Goal: Task Accomplishment & Management: Manage account settings

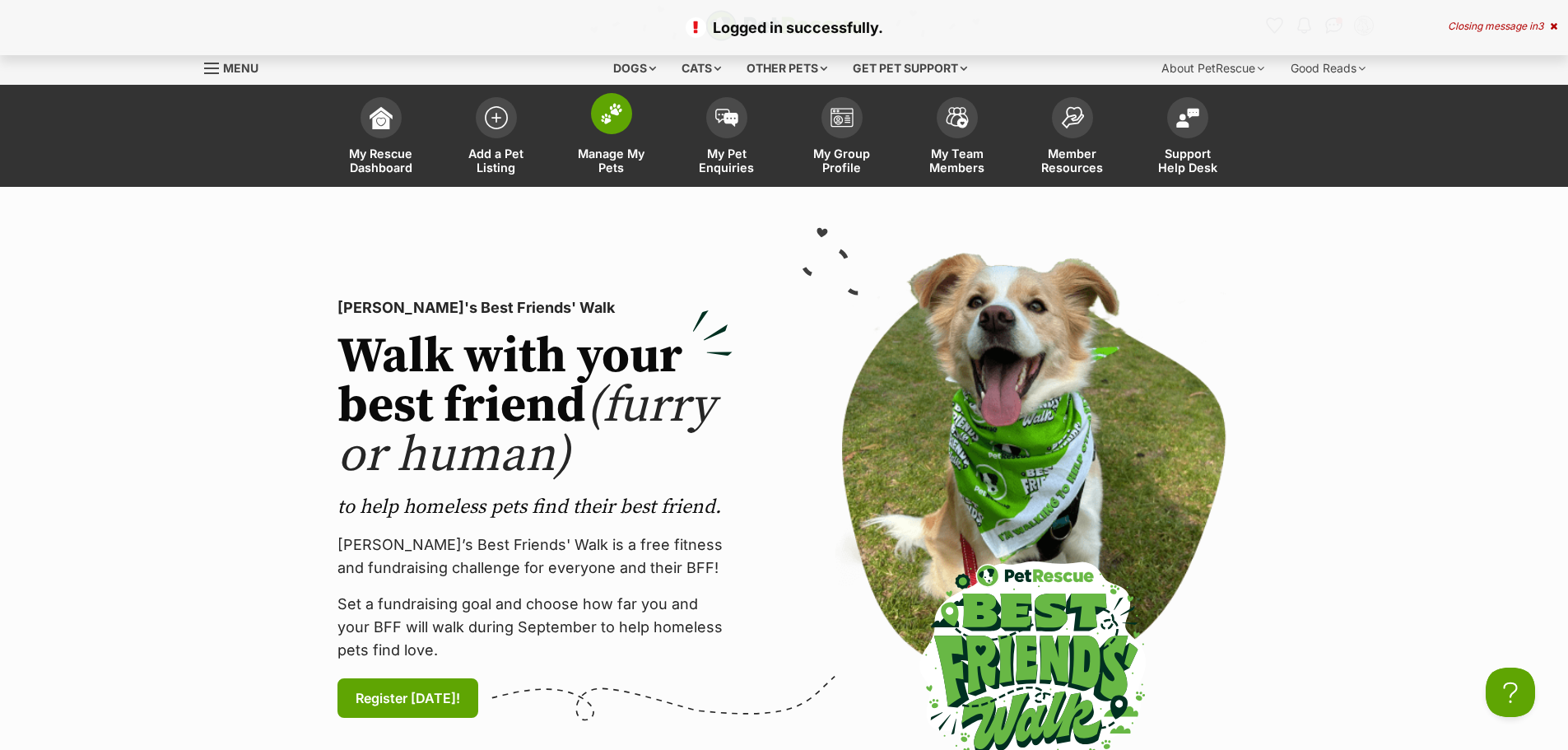
click at [605, 130] on span at bounding box center [611, 113] width 41 height 41
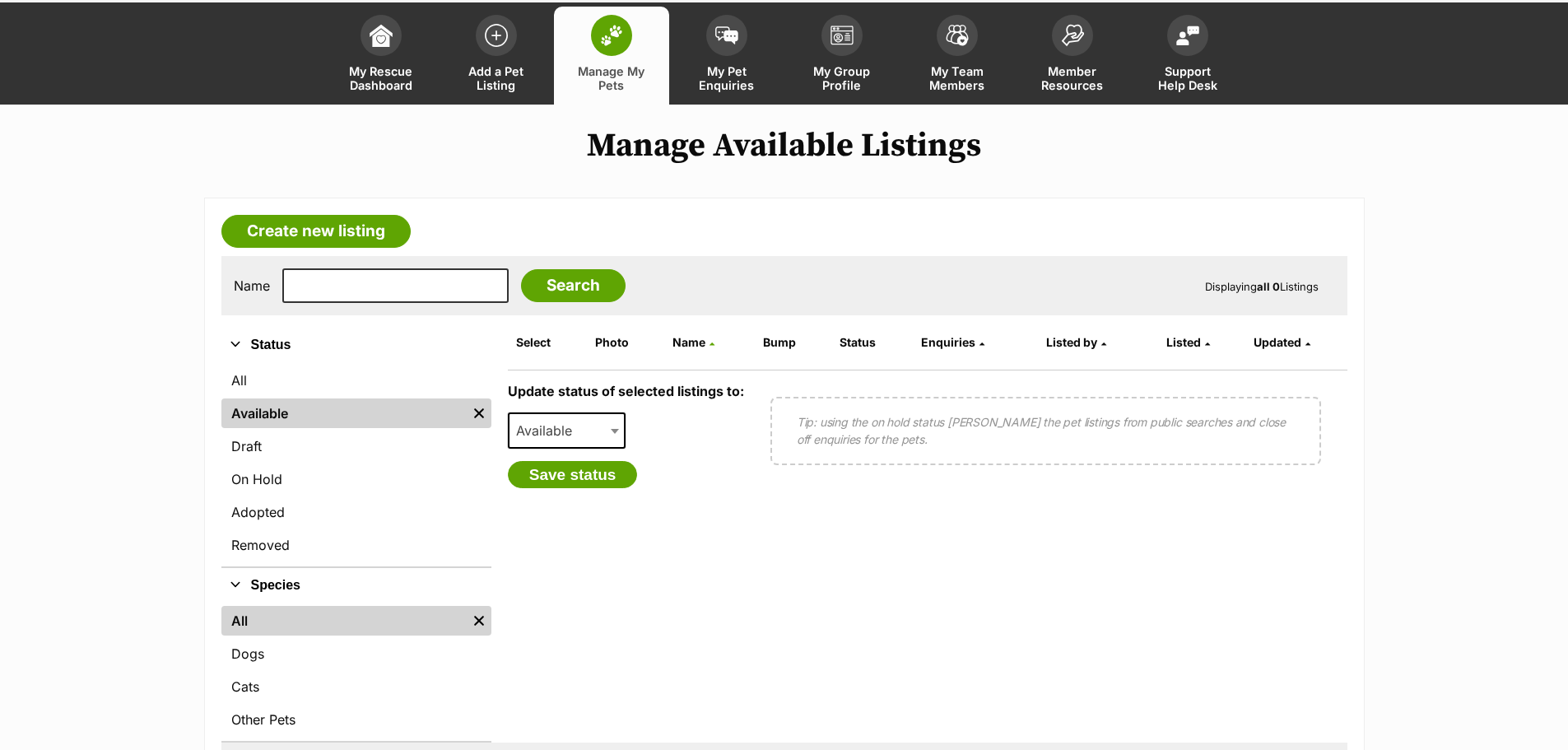
scroll to position [165, 0]
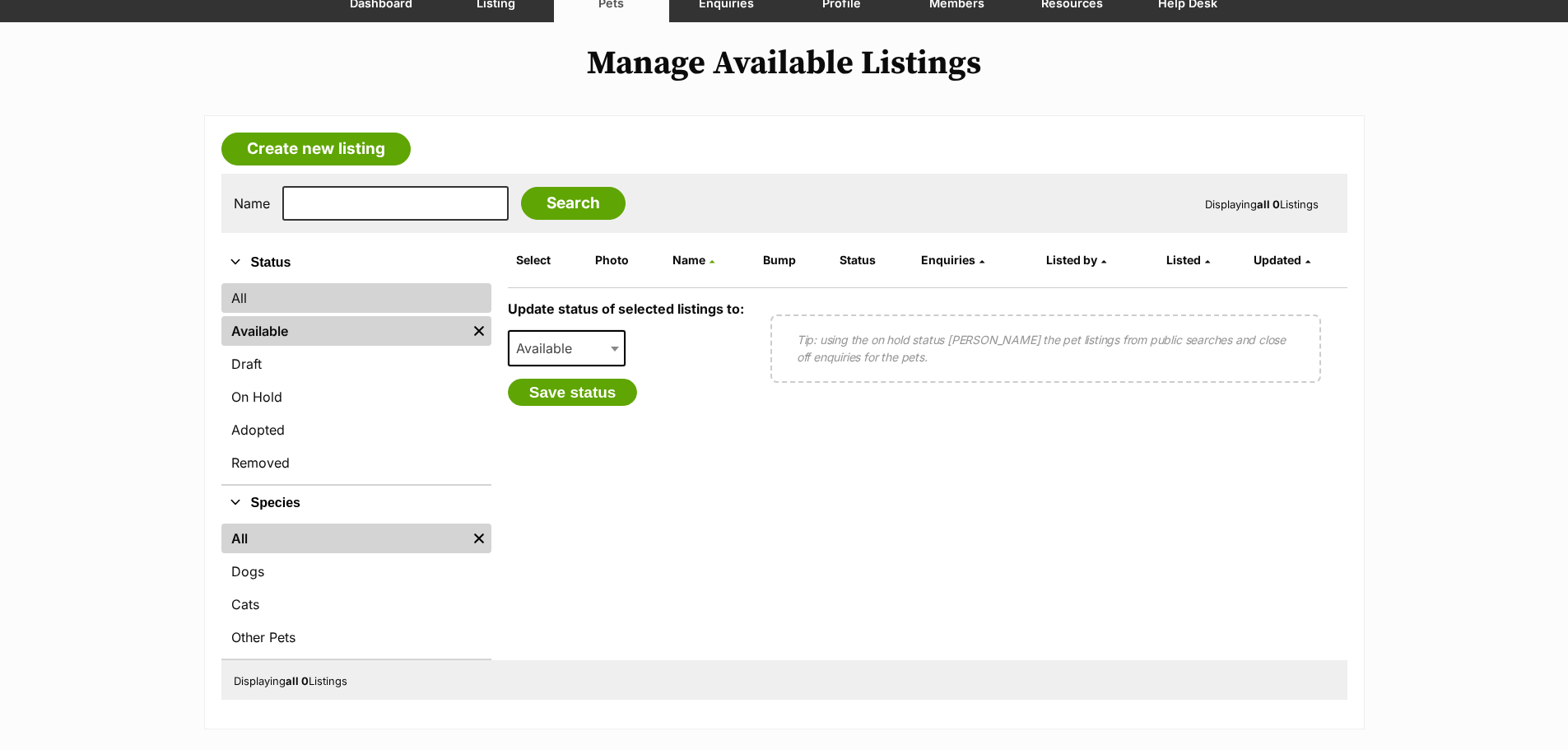
click at [272, 295] on link "All" at bounding box center [356, 297] width 270 height 30
click at [258, 299] on link "All" at bounding box center [356, 297] width 270 height 30
click at [475, 331] on img "Remove filter" at bounding box center [479, 330] width 18 height 18
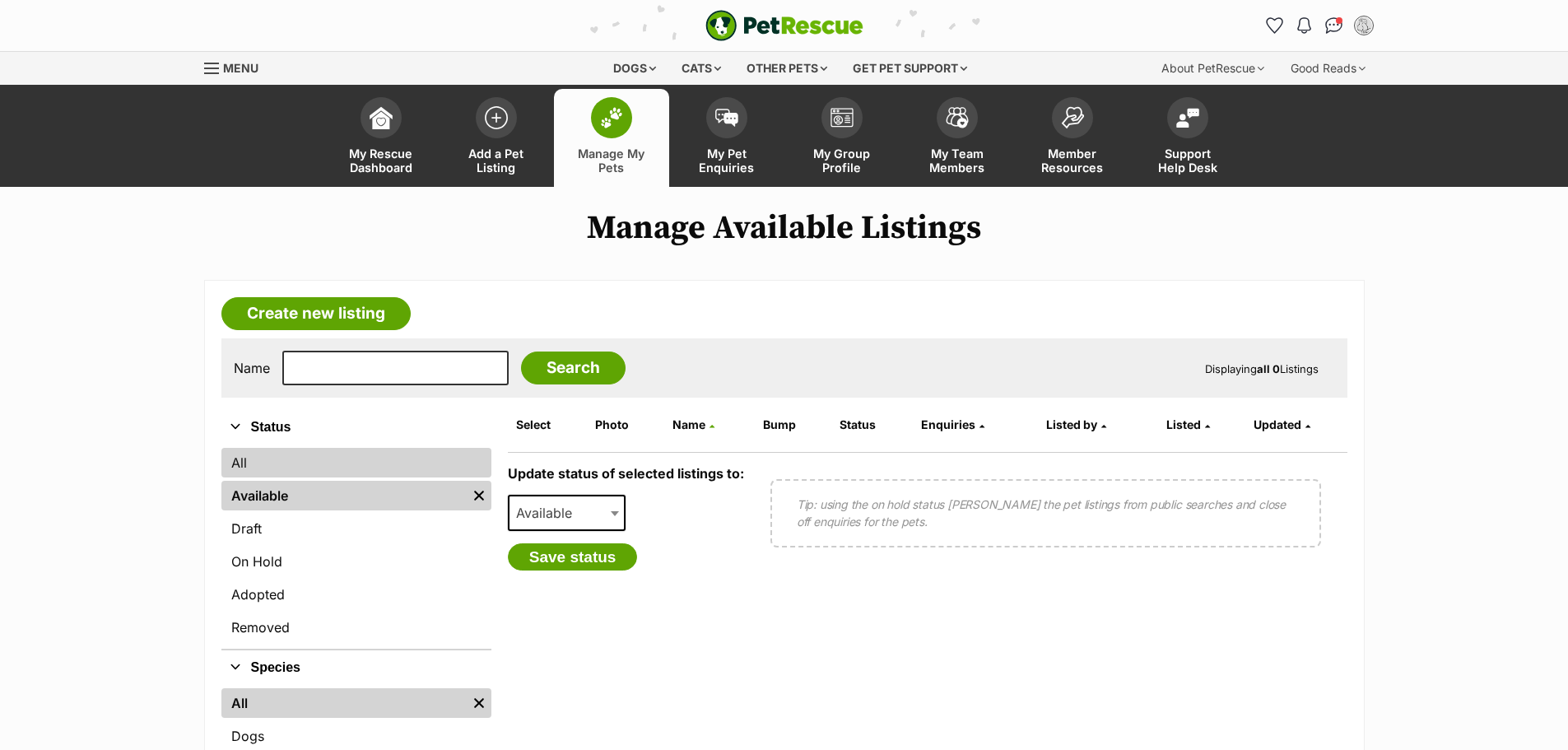
click at [294, 454] on link "All" at bounding box center [356, 462] width 270 height 30
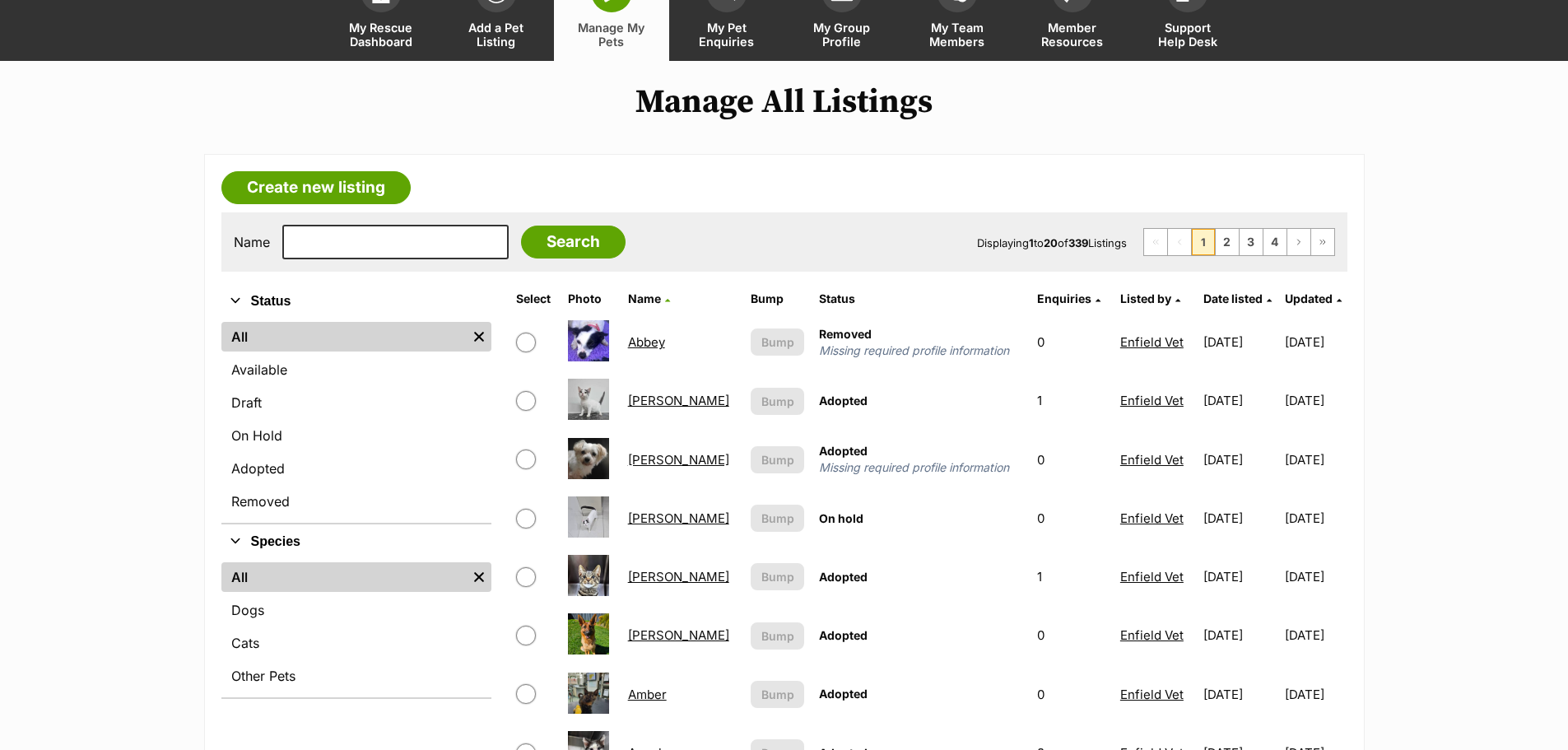
scroll to position [165, 0]
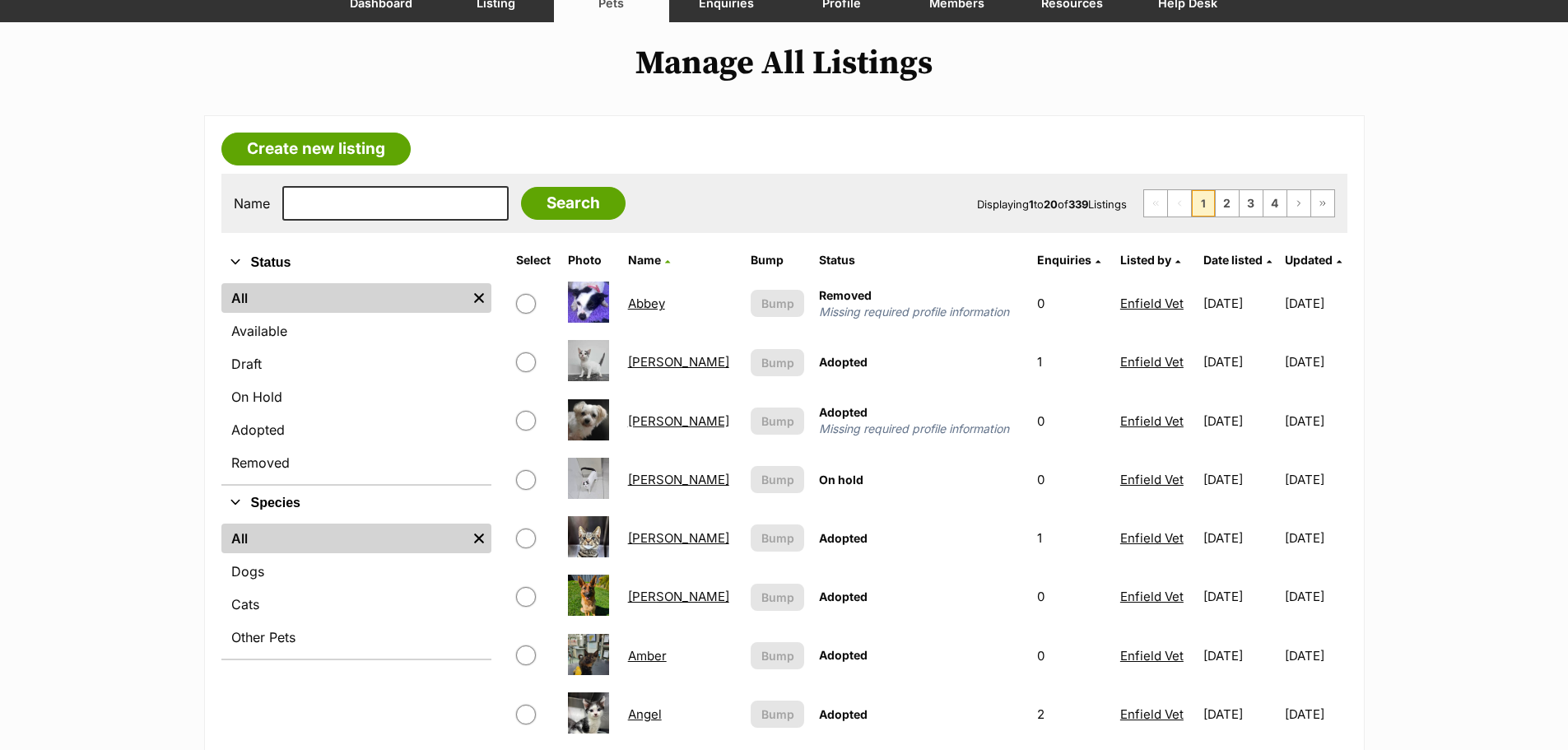
click at [1241, 259] on link "Date listed" at bounding box center [1237, 259] width 68 height 14
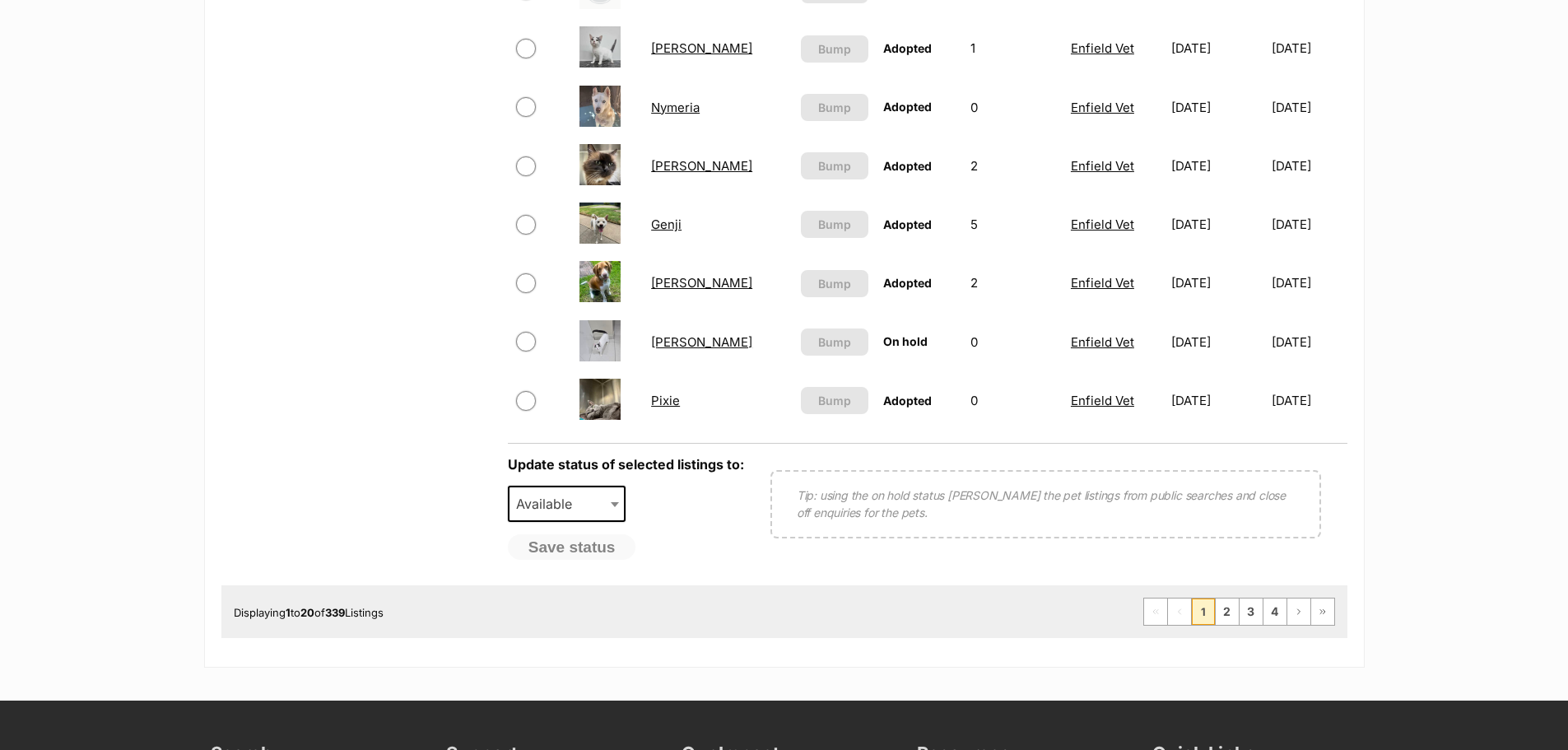
scroll to position [1235, 0]
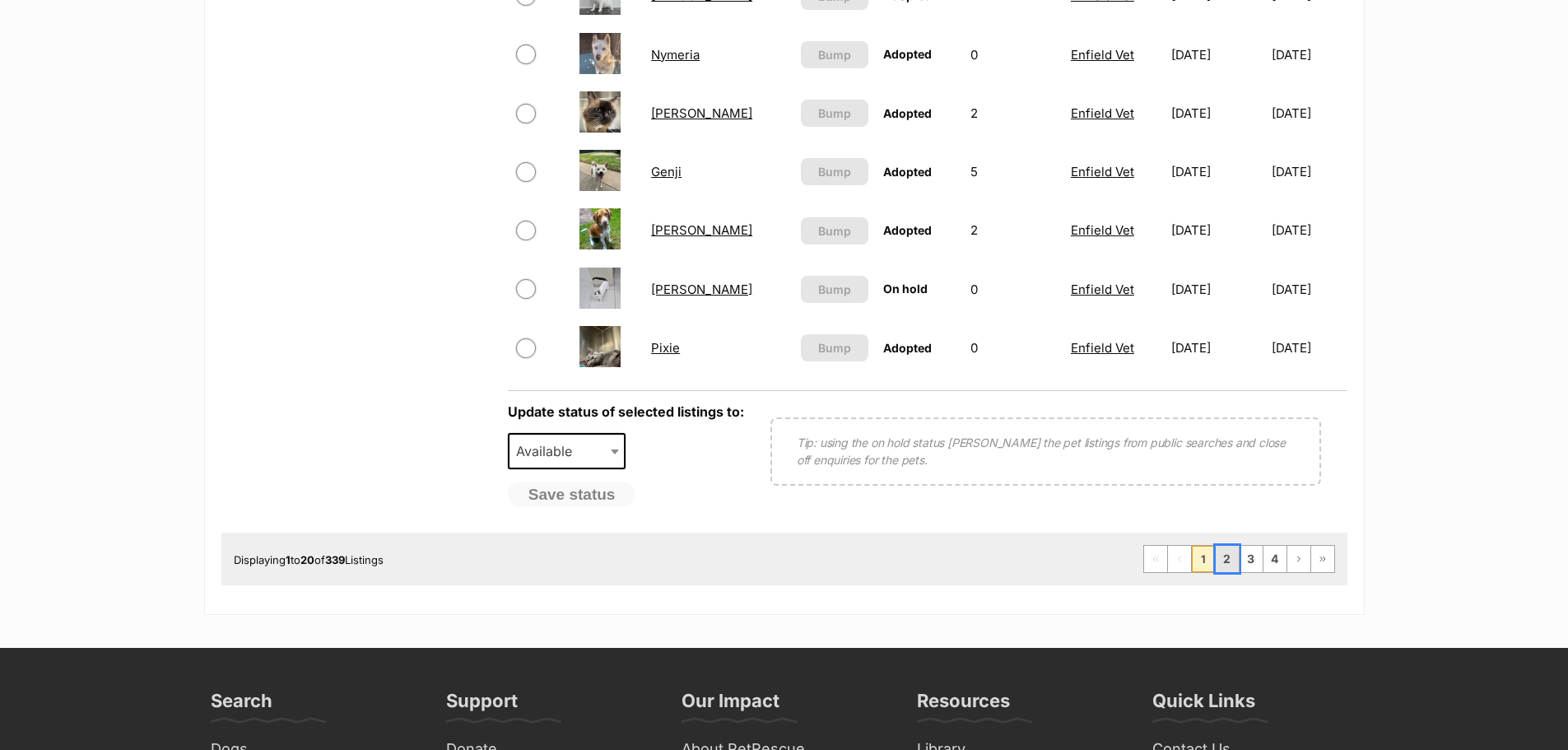
click at [1221, 556] on link "2" at bounding box center [1226, 558] width 23 height 26
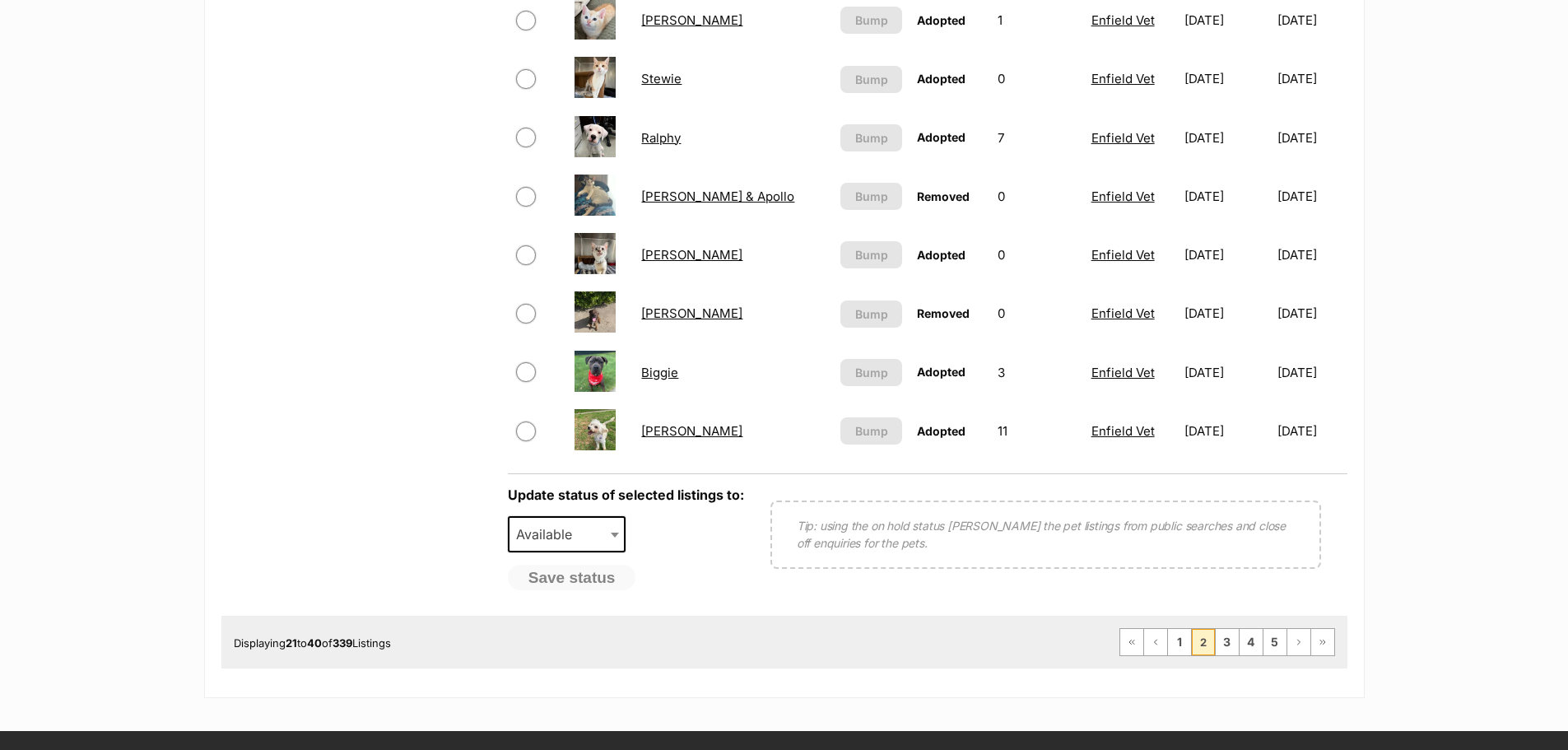
scroll to position [1152, 0]
click at [1234, 639] on link "3" at bounding box center [1226, 641] width 23 height 26
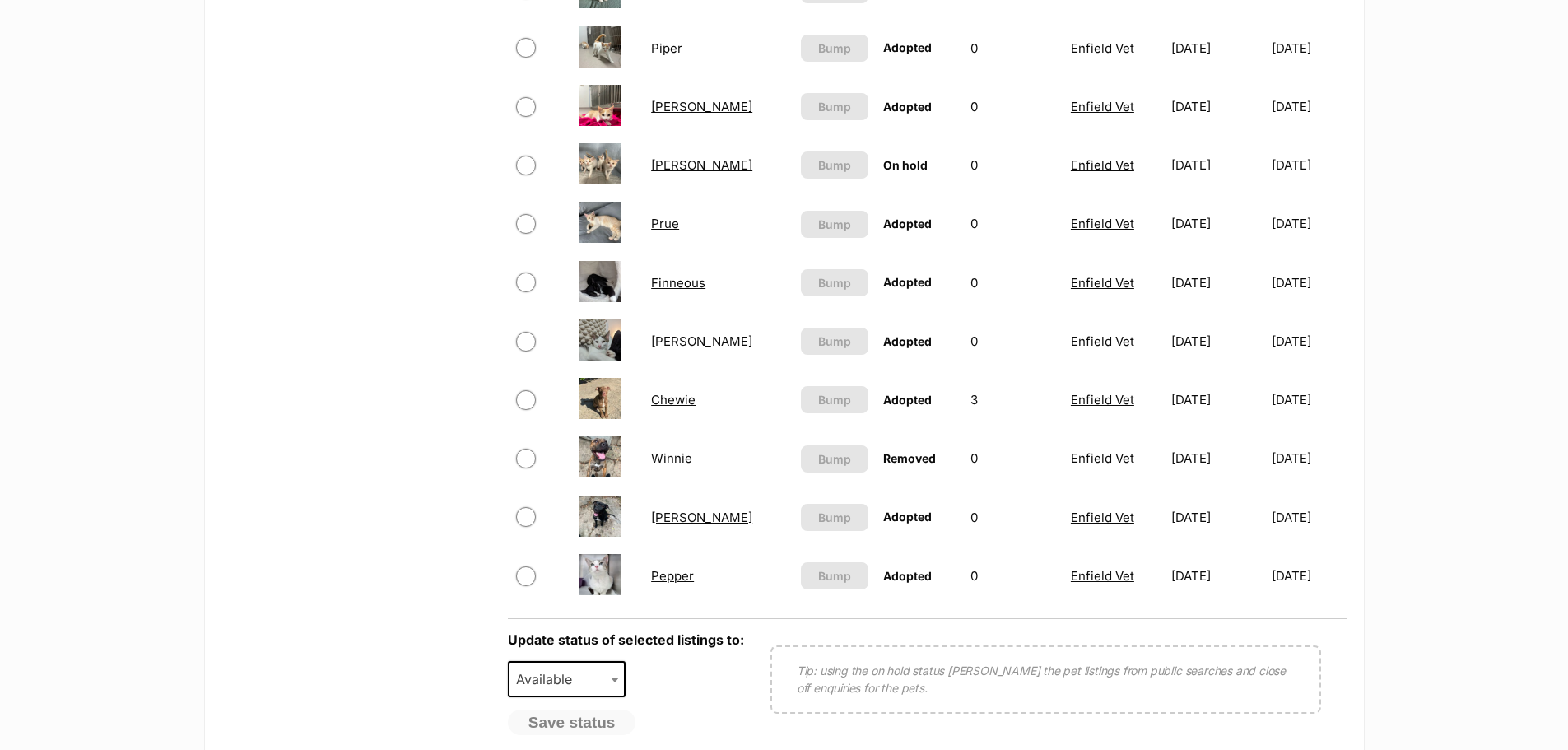
scroll to position [1070, 0]
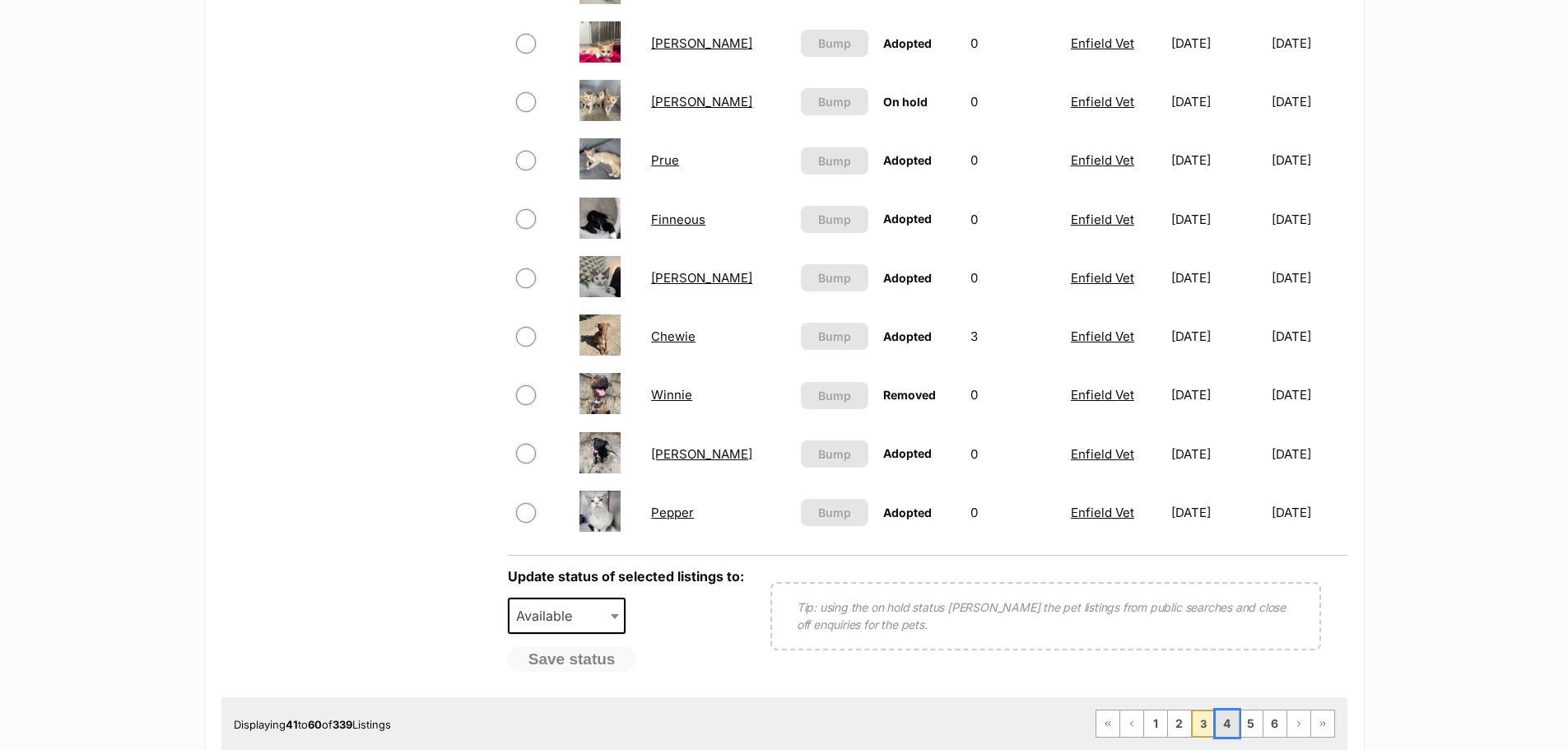
click at [1230, 728] on link "4" at bounding box center [1226, 723] width 23 height 26
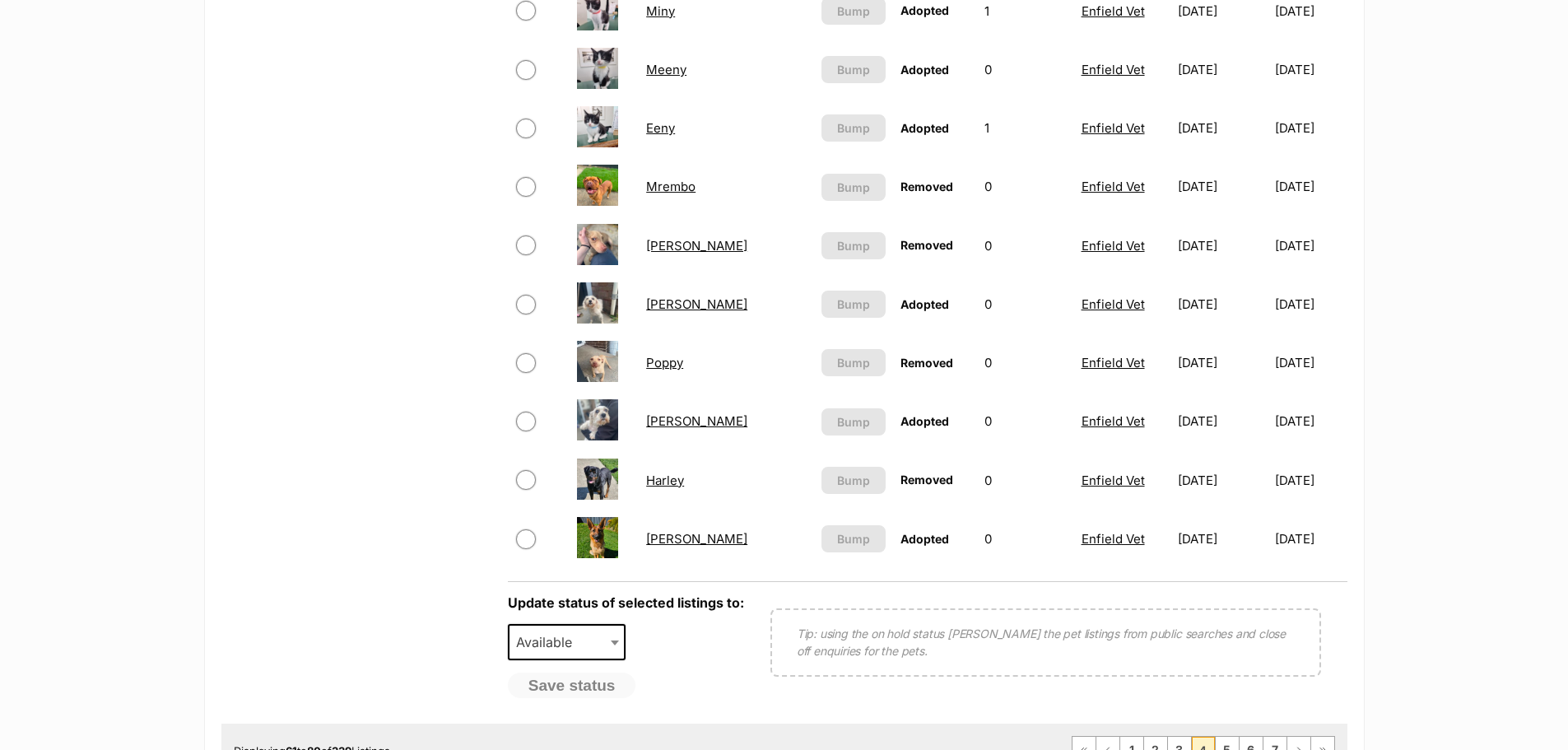
scroll to position [1070, 0]
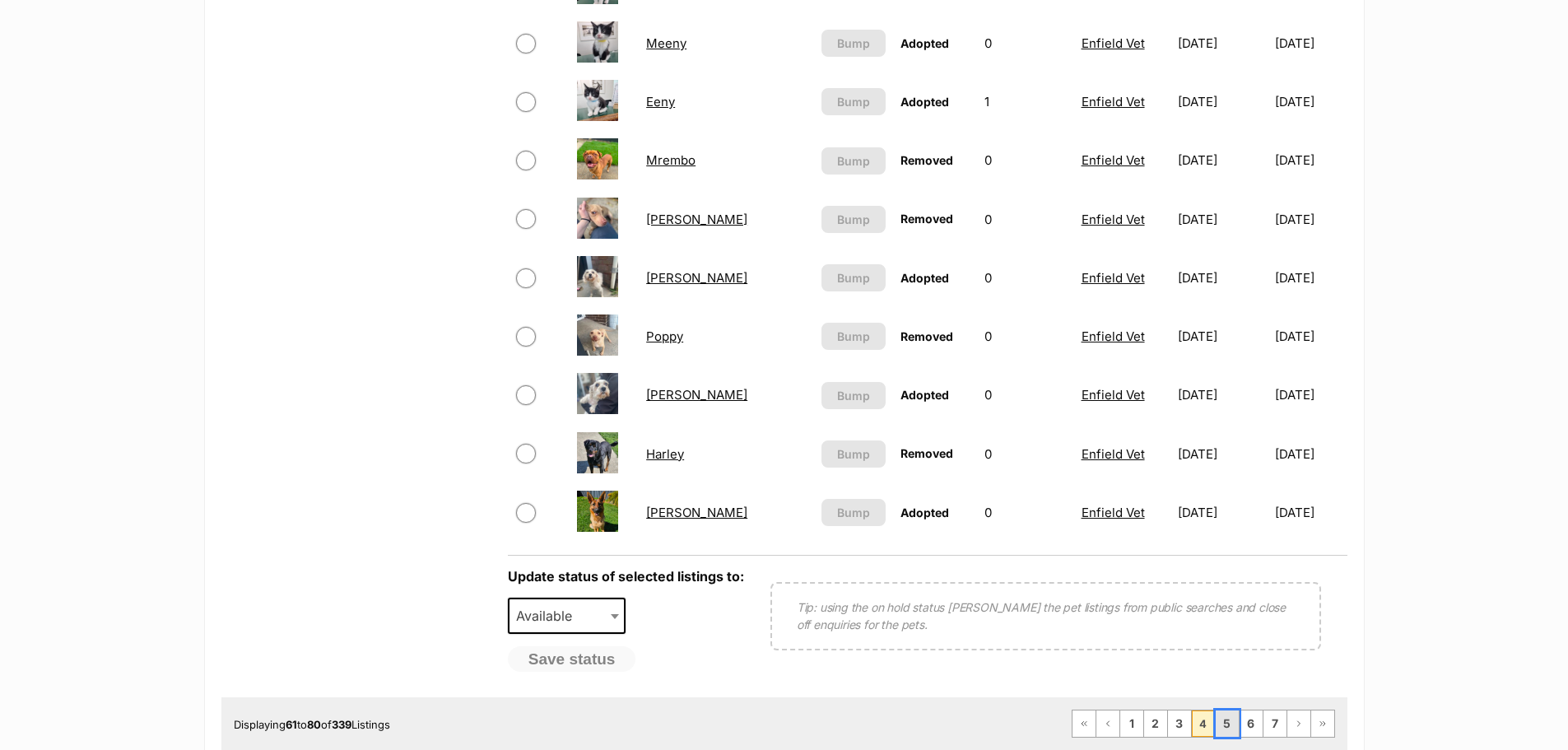
click at [1223, 727] on link "5" at bounding box center [1226, 723] width 23 height 26
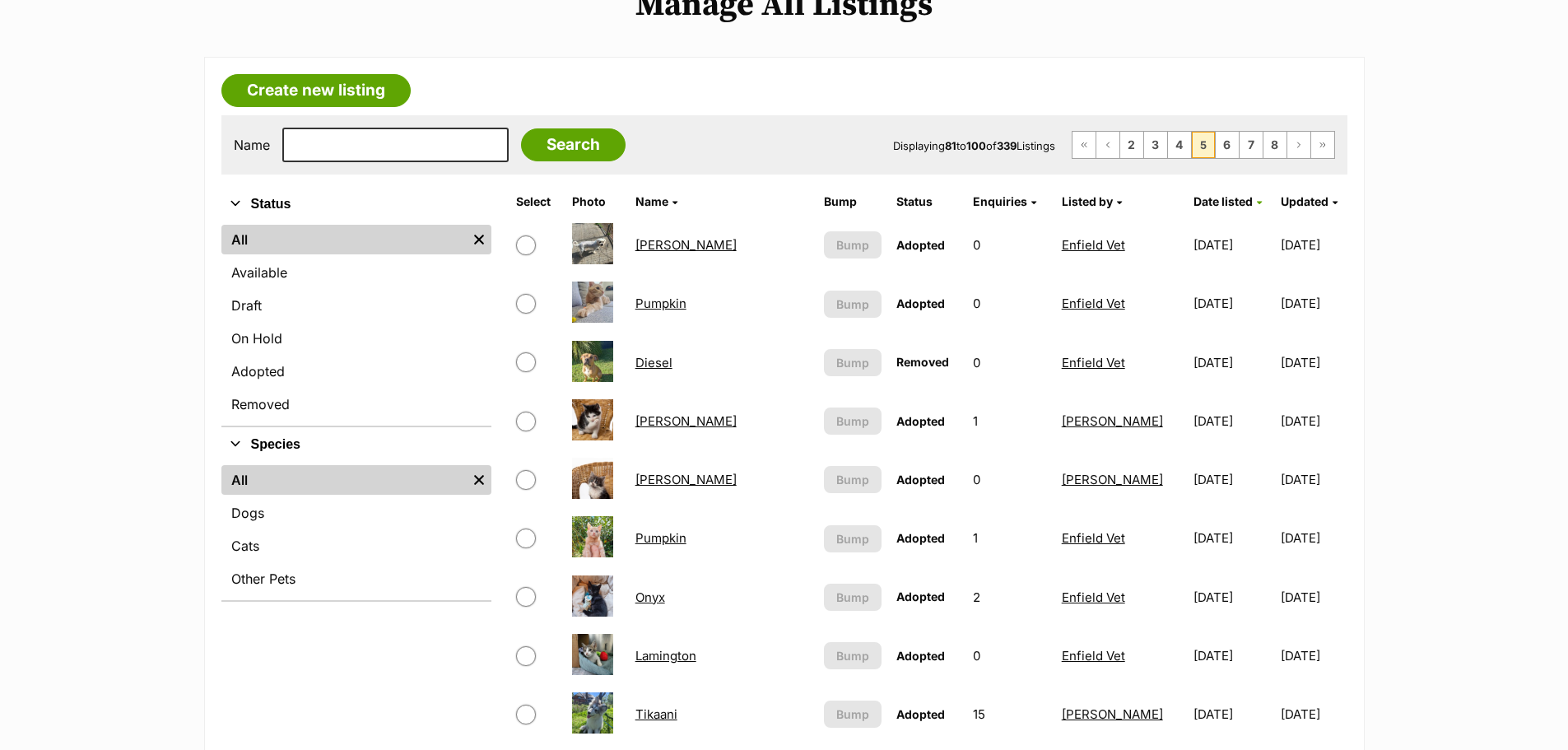
scroll to position [165, 0]
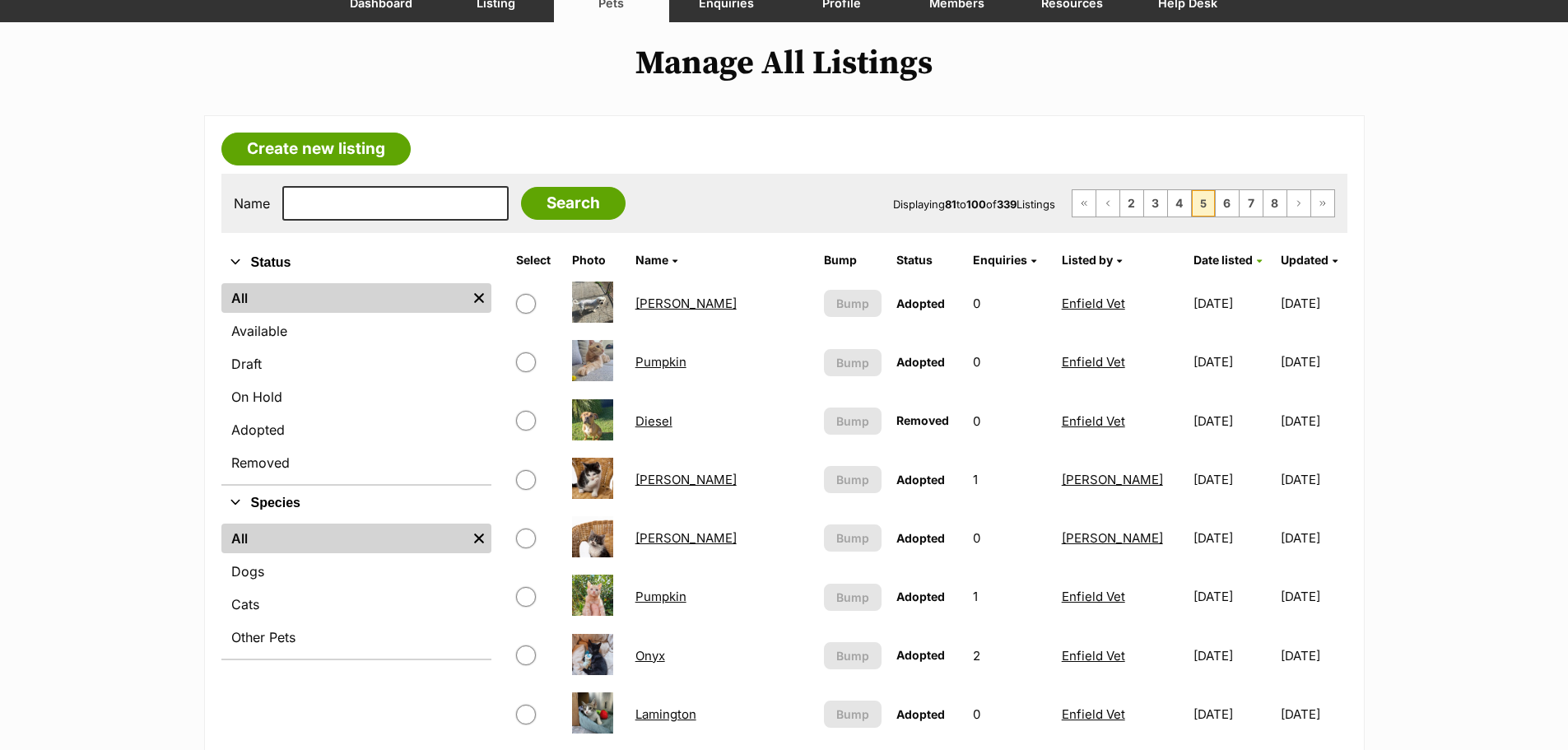
click at [662, 422] on link "Diesel" at bounding box center [654, 421] width 37 height 16
click at [1180, 210] on link "4" at bounding box center [1179, 203] width 23 height 26
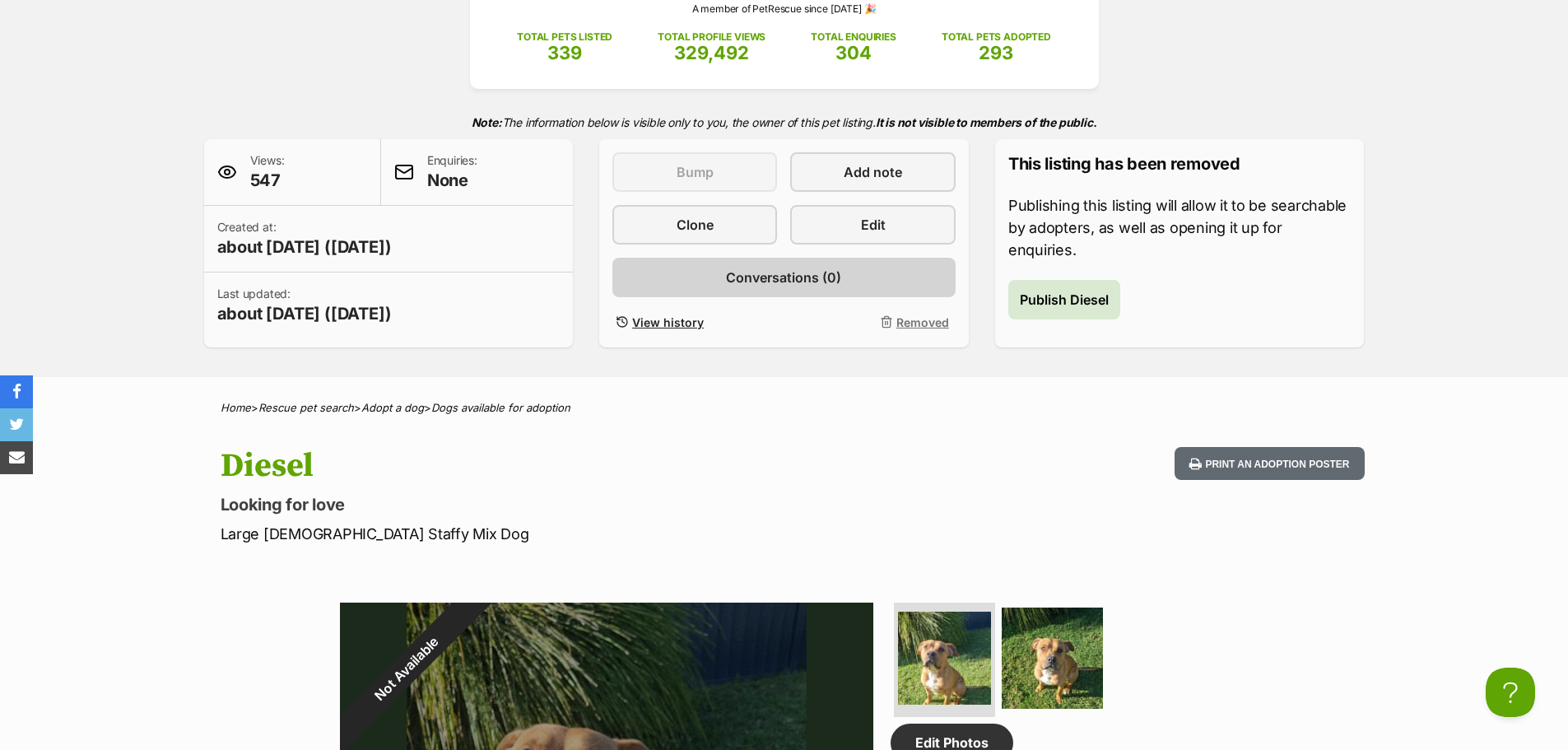
scroll to position [165, 0]
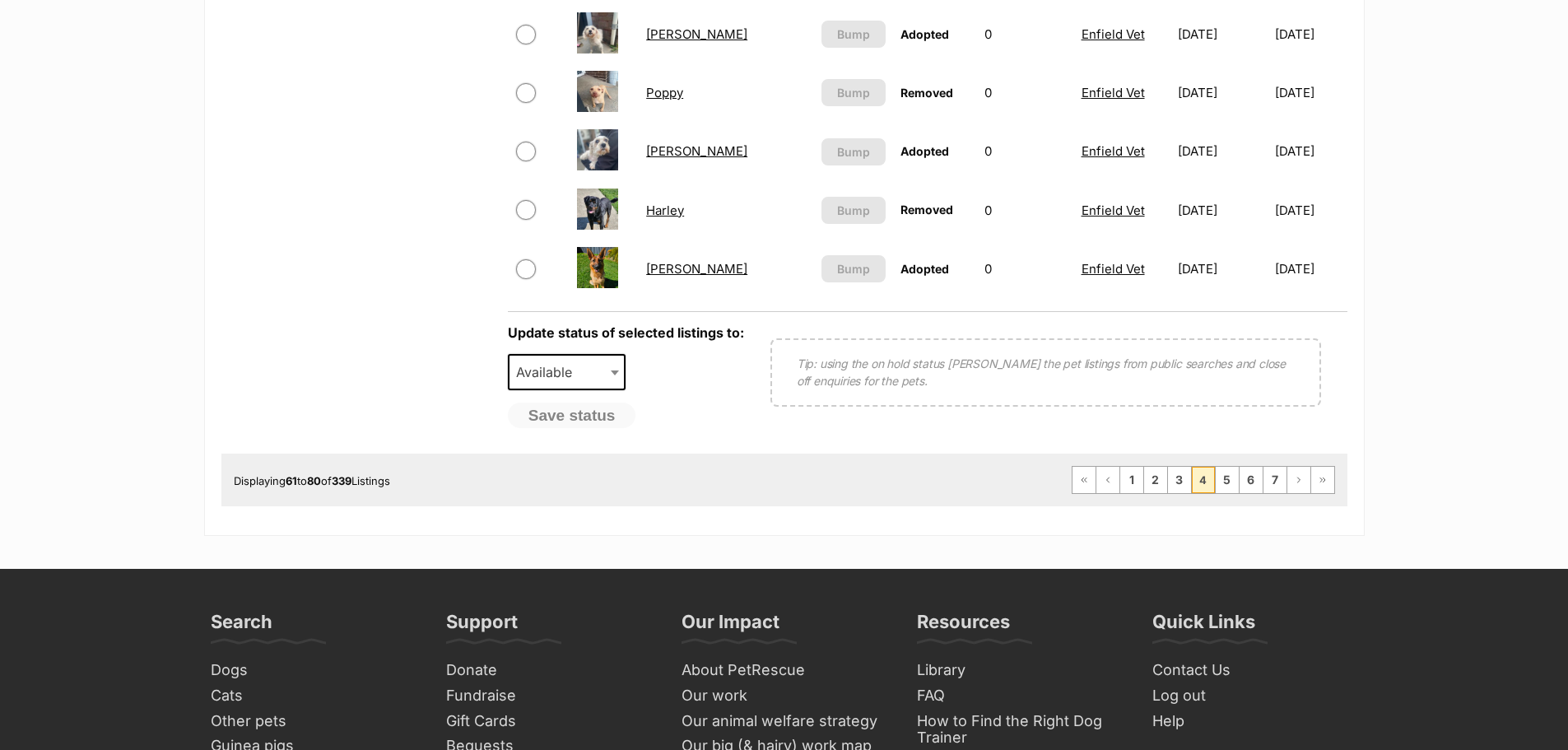
scroll to position [1317, 0]
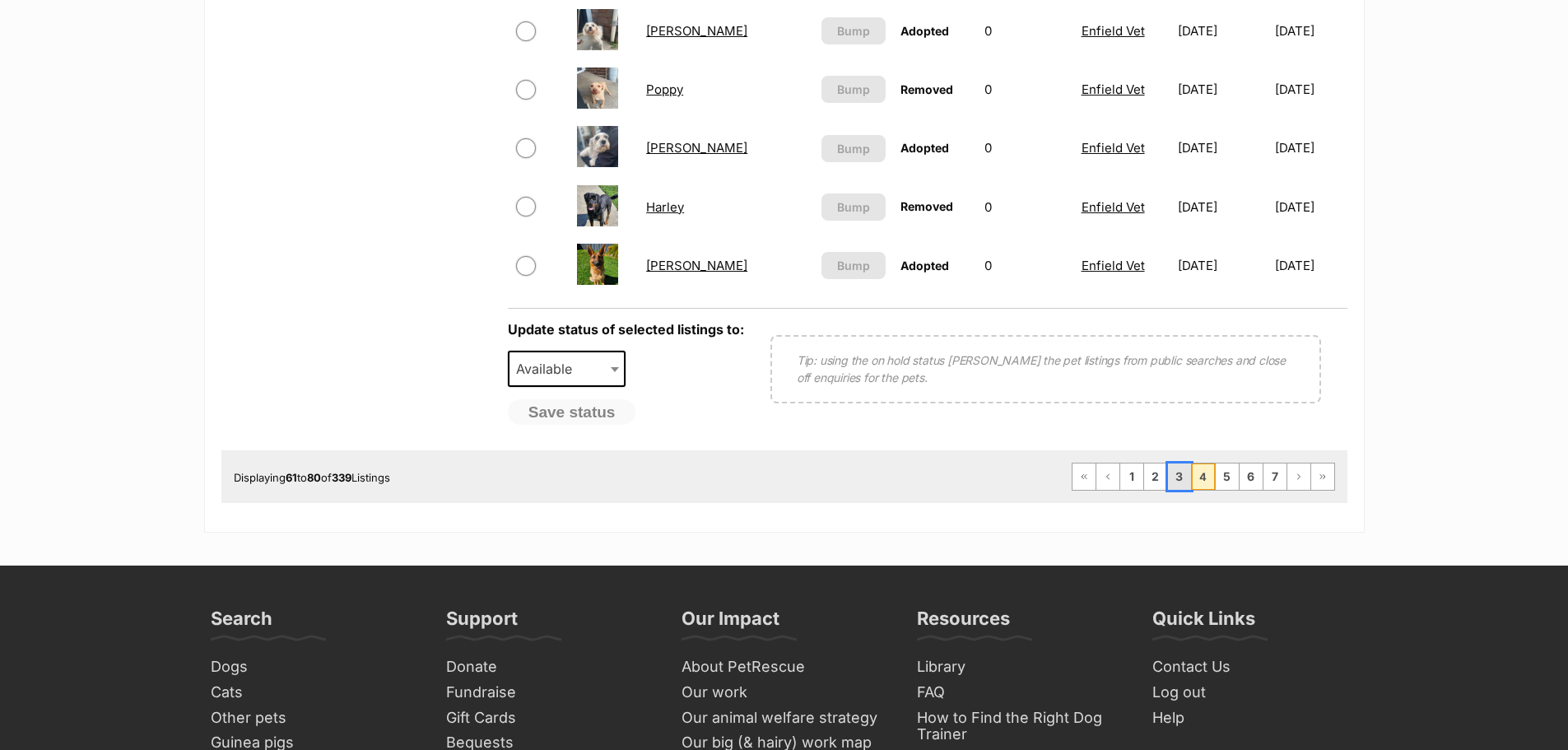
click at [1184, 481] on link "3" at bounding box center [1179, 476] width 23 height 26
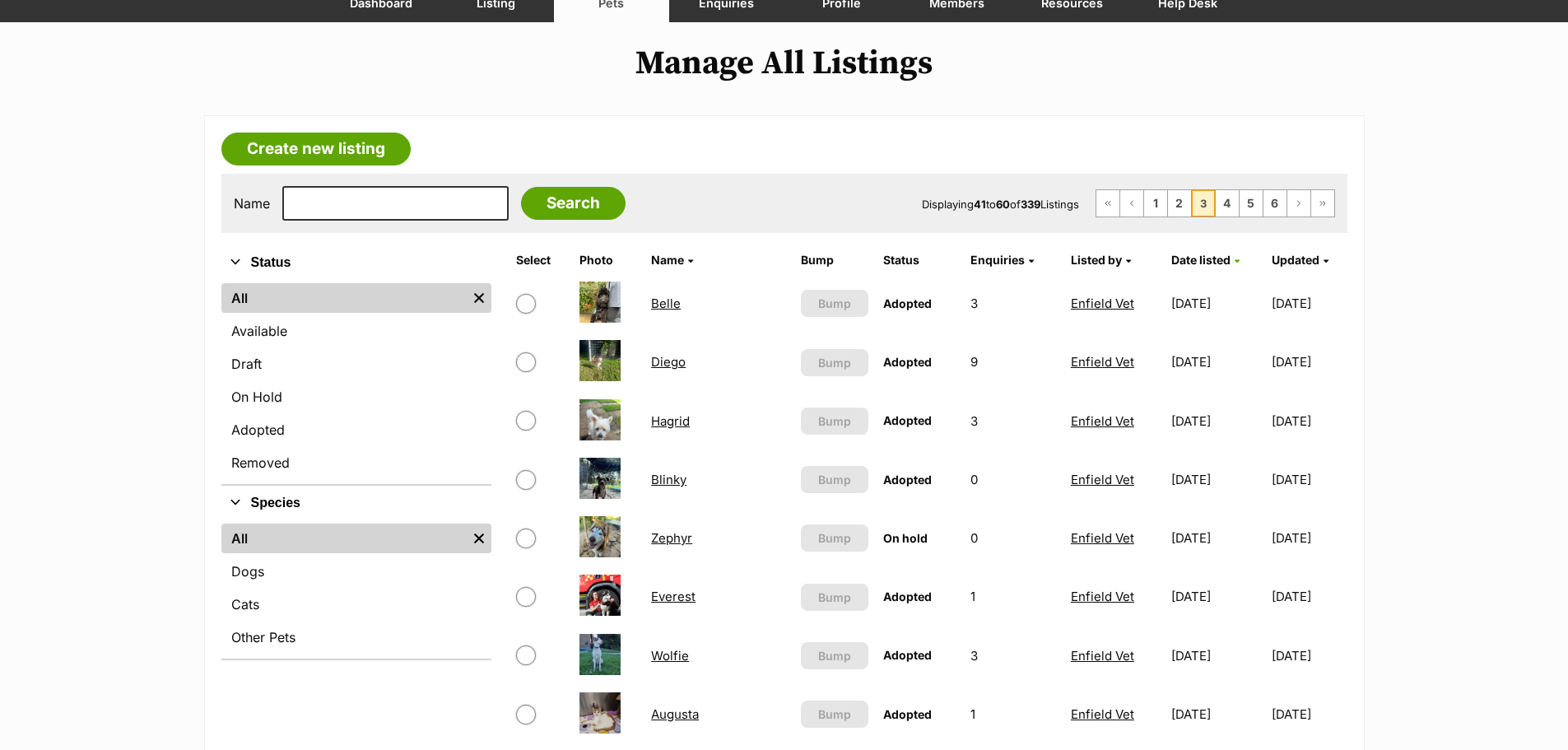
scroll to position [247, 0]
